Goal: Transaction & Acquisition: Purchase product/service

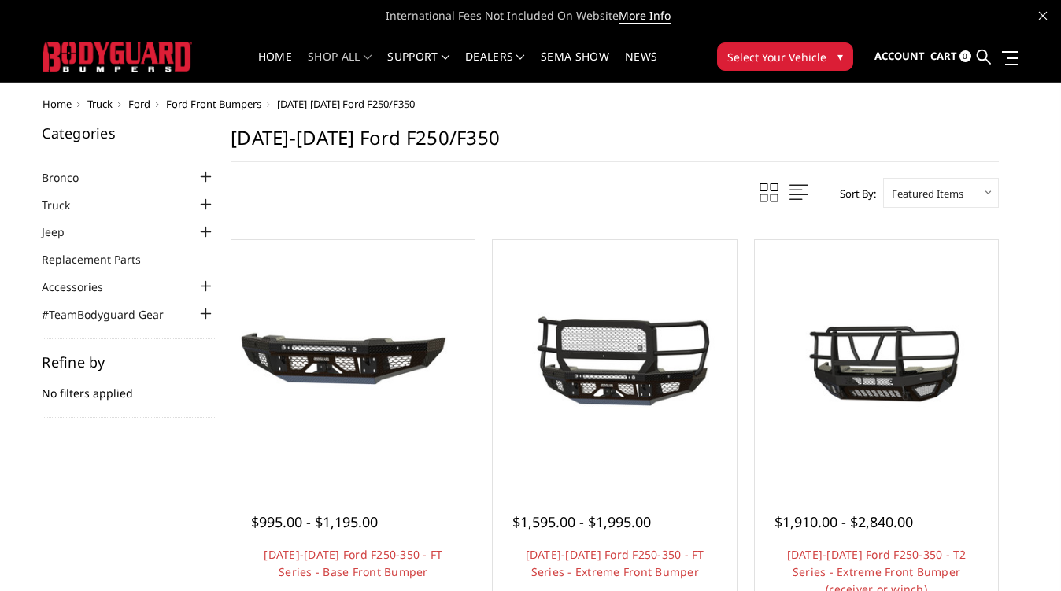
click at [228, 102] on span "Ford Front Bumpers" at bounding box center [213, 104] width 95 height 14
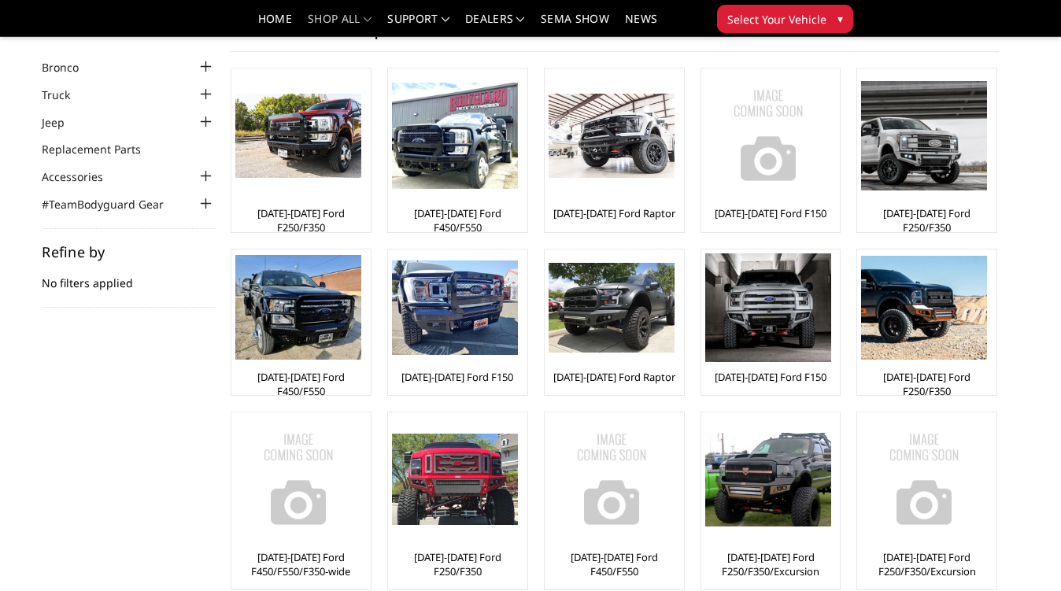
scroll to position [68, 0]
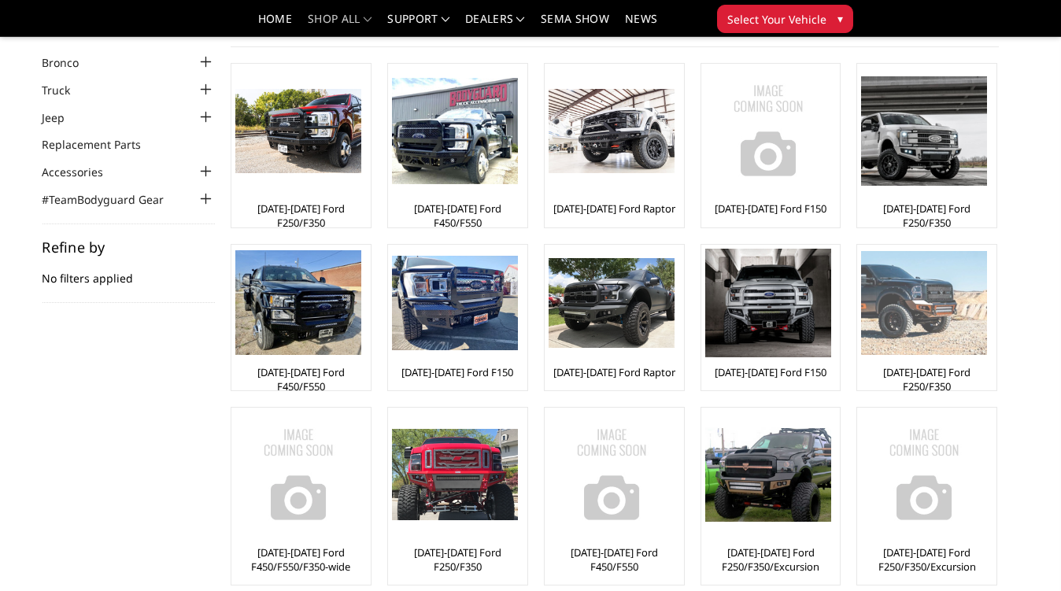
click at [934, 300] on img at bounding box center [924, 303] width 126 height 104
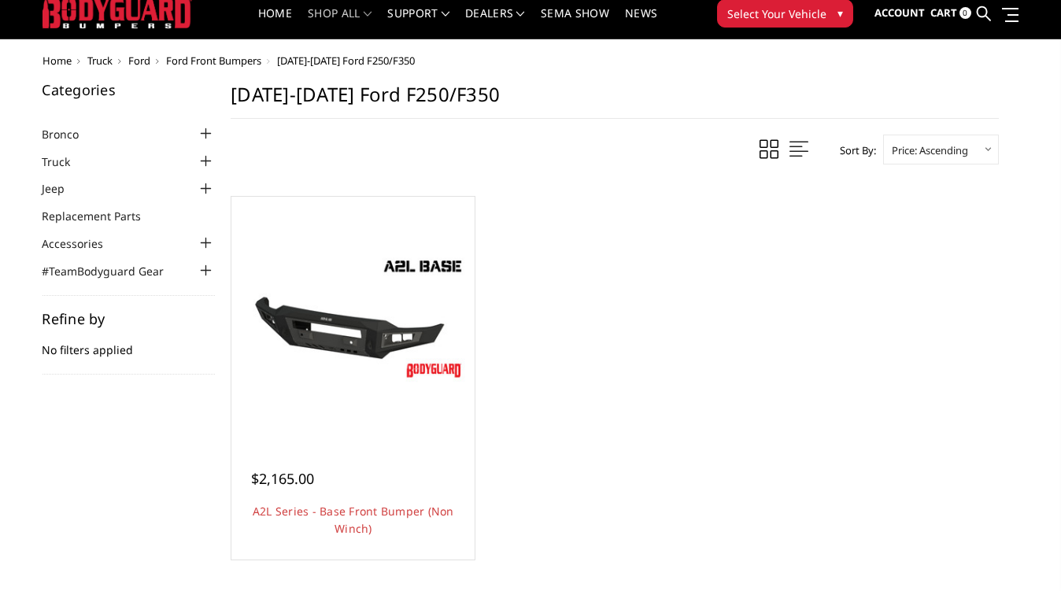
scroll to position [48, 0]
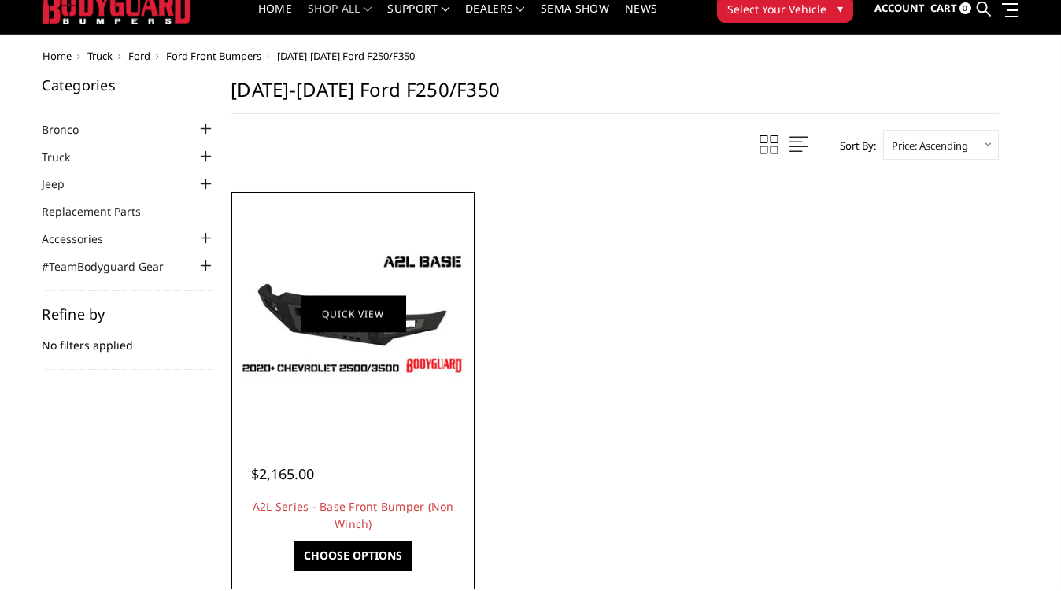
click at [363, 313] on link "Quick view" at bounding box center [353, 313] width 105 height 37
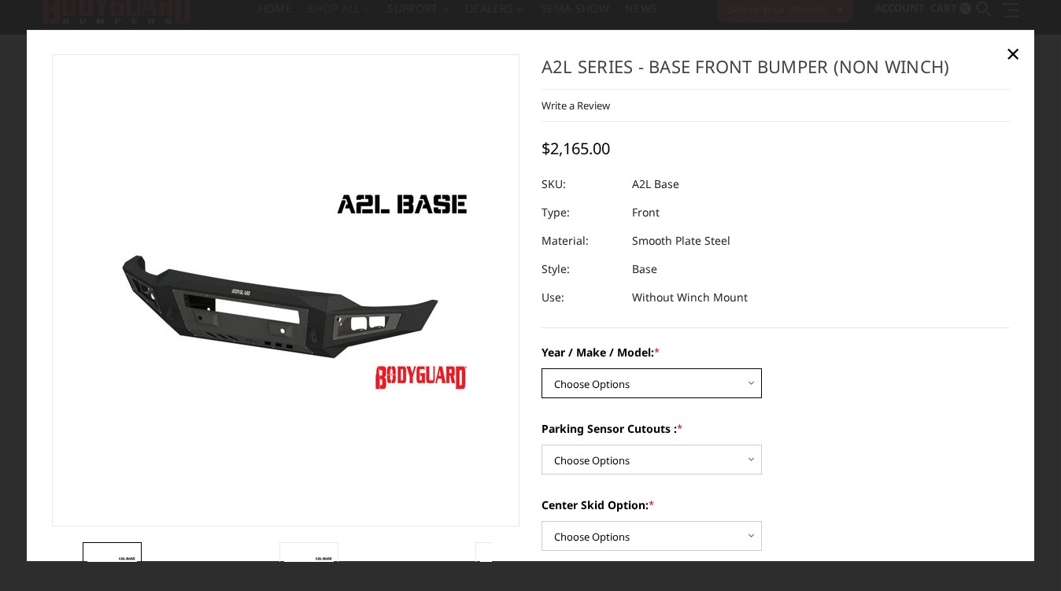
click at [738, 382] on select "Choose Options Chevrolet 15-19 2500 / 3500 Chevrolet 19-21 1500 Chevrolet 15-20…" at bounding box center [652, 383] width 220 height 30
select select "4295"
click at [542, 368] on select "Choose Options Chevrolet 15-19 2500 / 3500 Chevrolet 19-21 1500 Chevrolet 15-20…" at bounding box center [652, 383] width 220 height 30
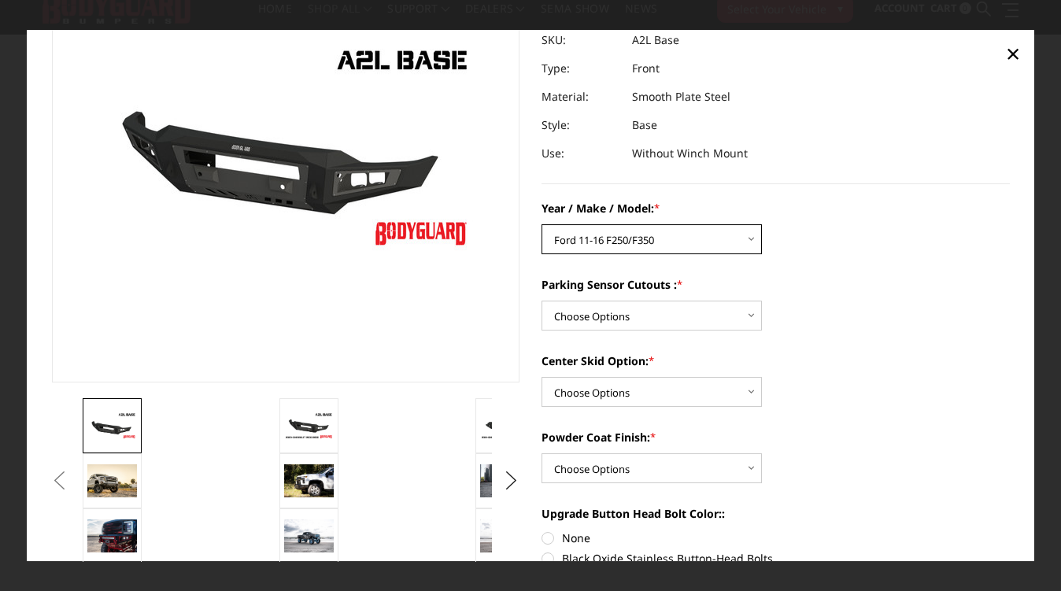
scroll to position [146, 0]
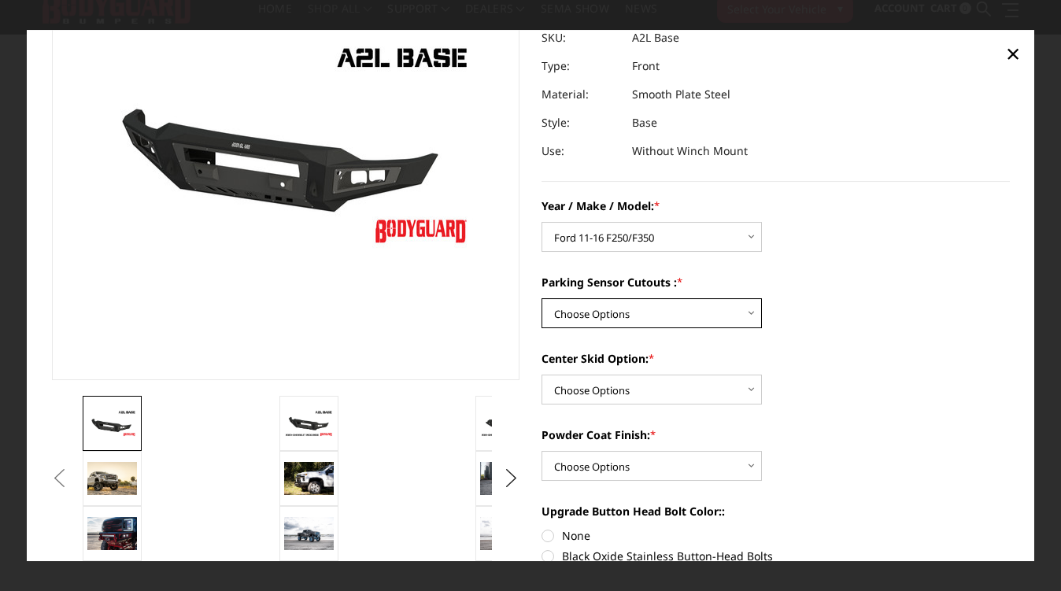
click at [745, 307] on select "Choose Options Yes - I have front parking sensors No - I do NOT have parking se…" at bounding box center [652, 313] width 220 height 30
select select "4288"
click at [542, 298] on select "Choose Options Yes - I have front parking sensors No - I do NOT have parking se…" at bounding box center [652, 313] width 220 height 30
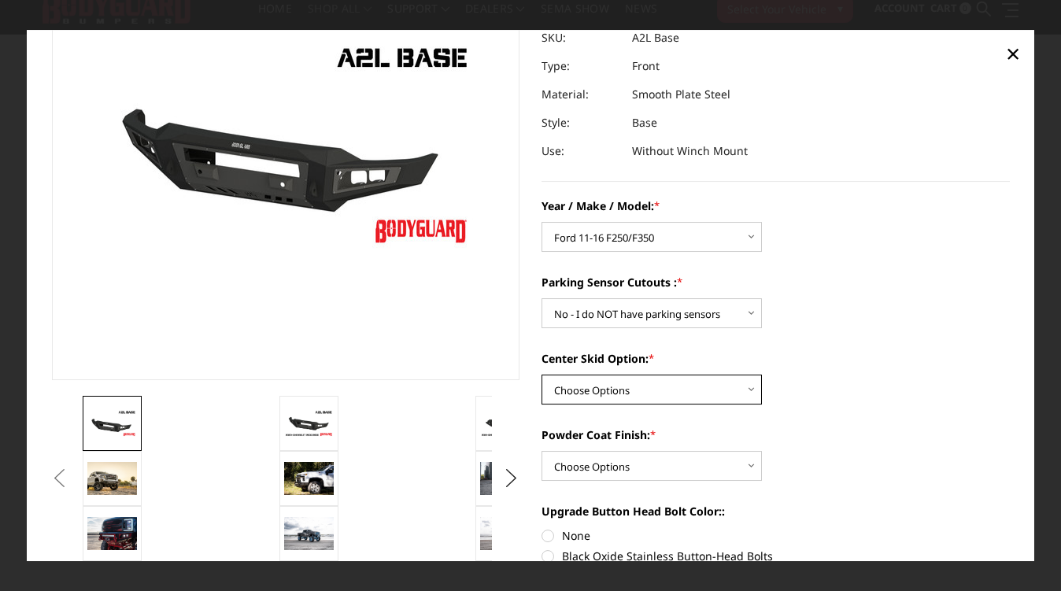
click at [720, 389] on select "Choose Options Single Light Bar Cutout" at bounding box center [652, 390] width 220 height 30
select select "4304"
click at [542, 375] on select "Choose Options Single Light Bar Cutout" at bounding box center [652, 390] width 220 height 30
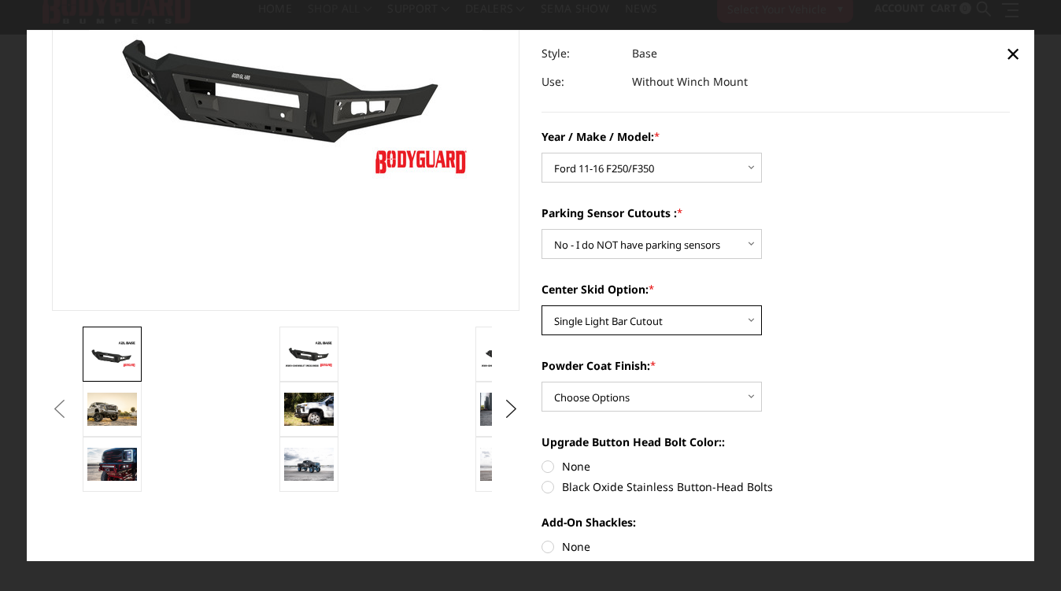
scroll to position [219, 0]
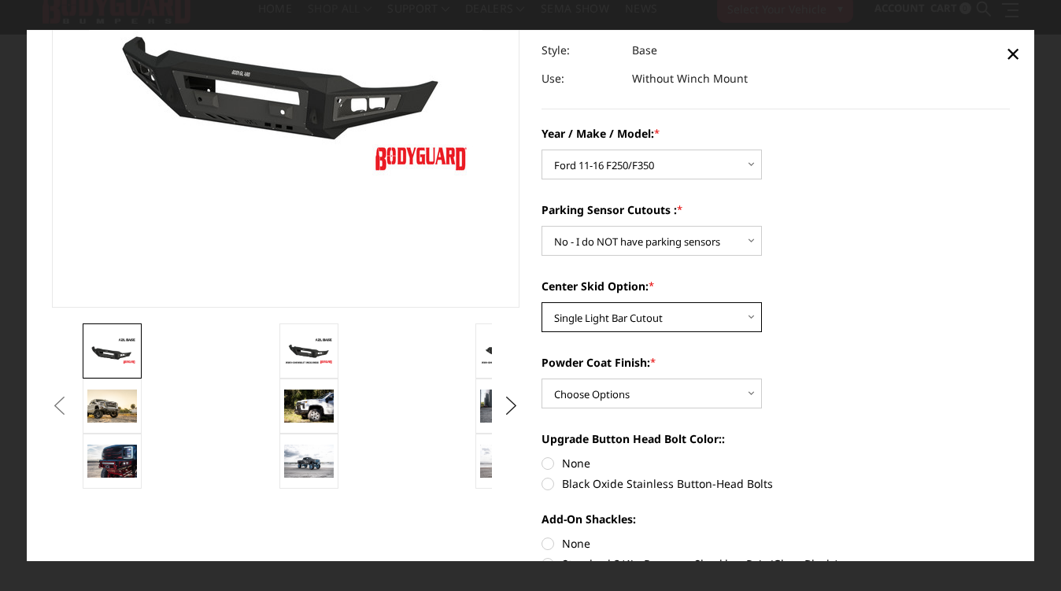
click at [746, 316] on select "Choose Options Single Light Bar Cutout" at bounding box center [652, 317] width 220 height 30
select select
click at [542, 302] on select "Choose Options Single Light Bar Cutout" at bounding box center [652, 317] width 220 height 30
click at [746, 393] on select "Choose Options Bare metal (included) Texture Black Powder Coat" at bounding box center [652, 394] width 220 height 30
select select "4286"
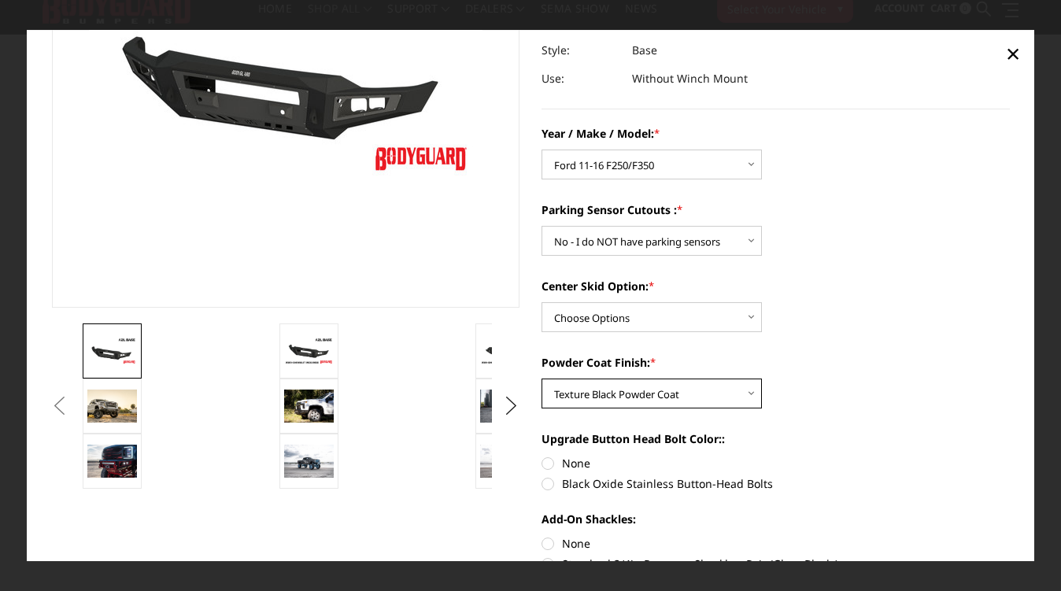
click at [542, 379] on select "Choose Options Bare metal (included) Texture Black Powder Coat" at bounding box center [652, 394] width 220 height 30
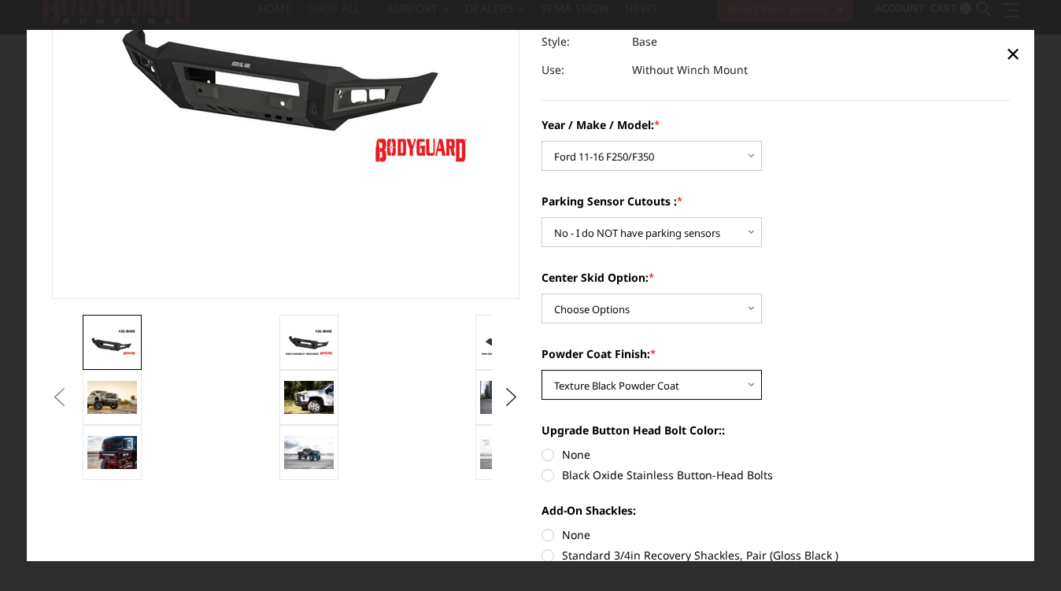
scroll to position [227, 0]
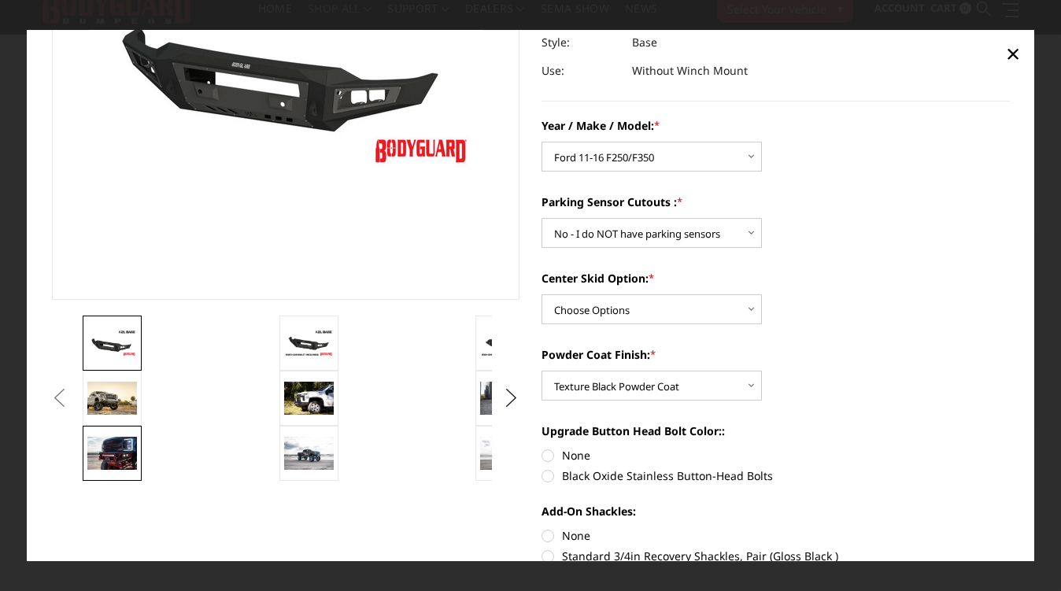
click at [122, 455] on img at bounding box center [112, 453] width 50 height 33
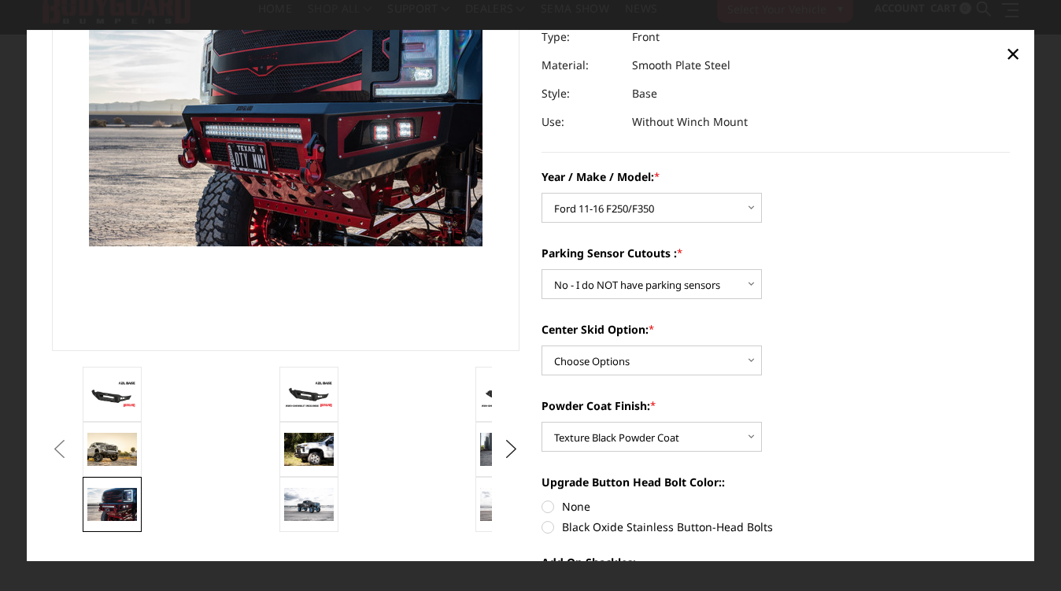
scroll to position [176, 0]
